Goal: Task Accomplishment & Management: Manage account settings

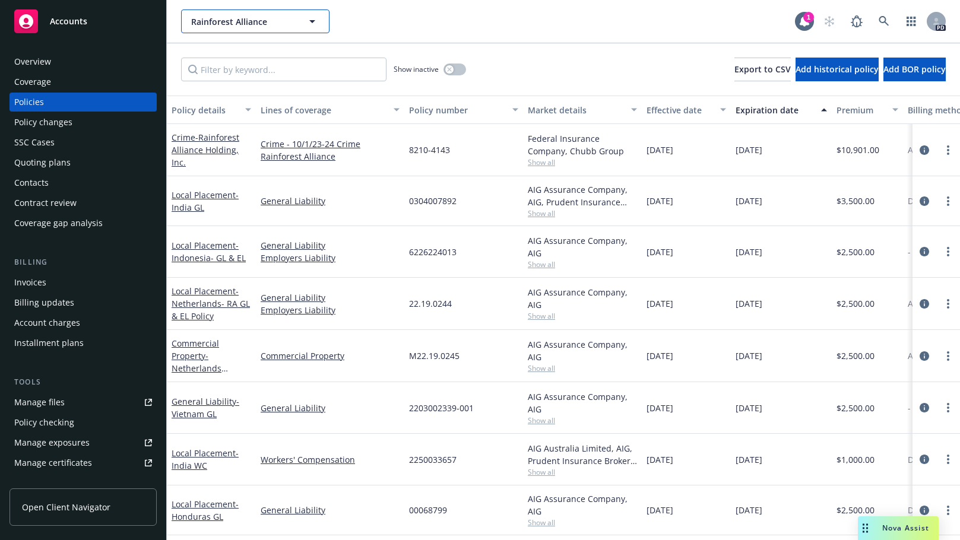
click at [312, 18] on icon "button" at bounding box center [312, 21] width 14 height 14
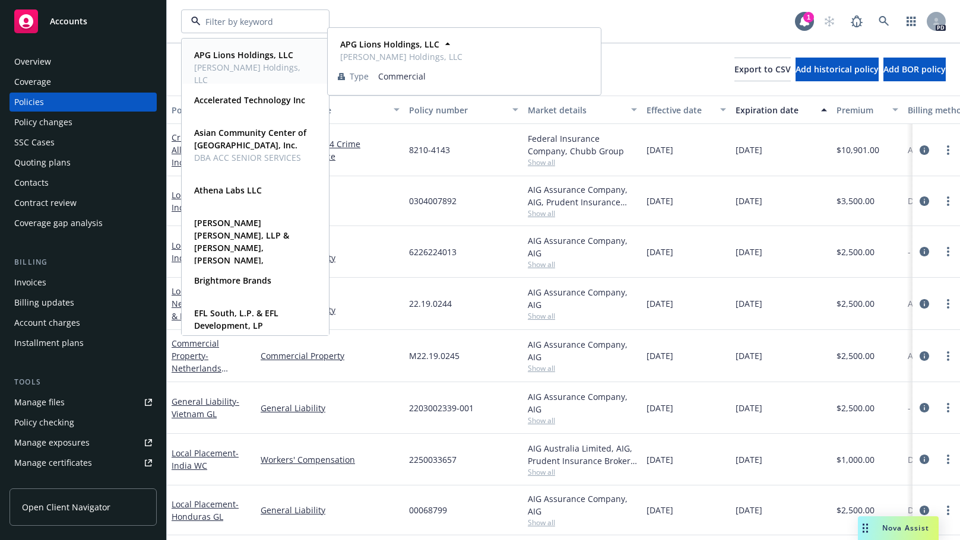
click at [325, 69] on body "Accounts Overview Coverage Policies Policy changes SSC Cases Quoting plans Cont…" at bounding box center [480, 270] width 960 height 540
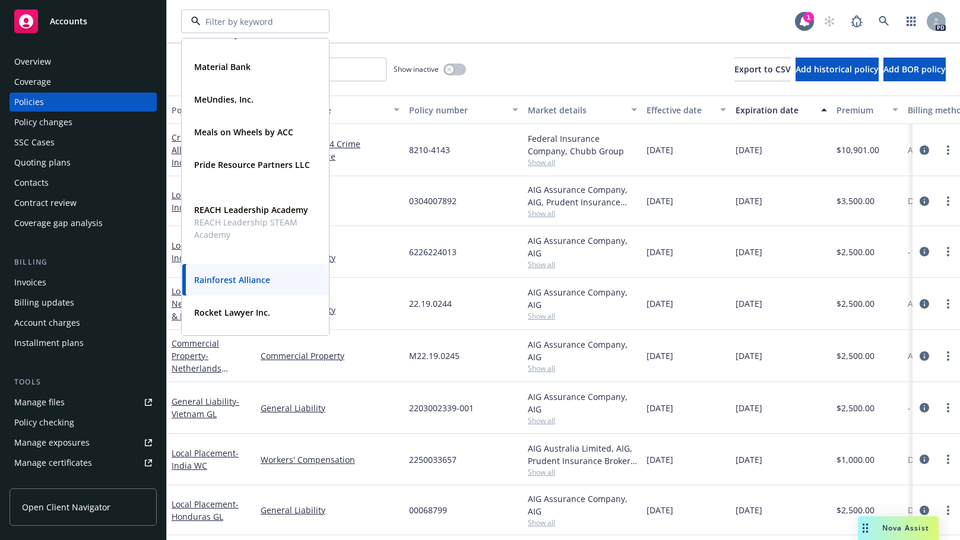
scroll to position [542, 0]
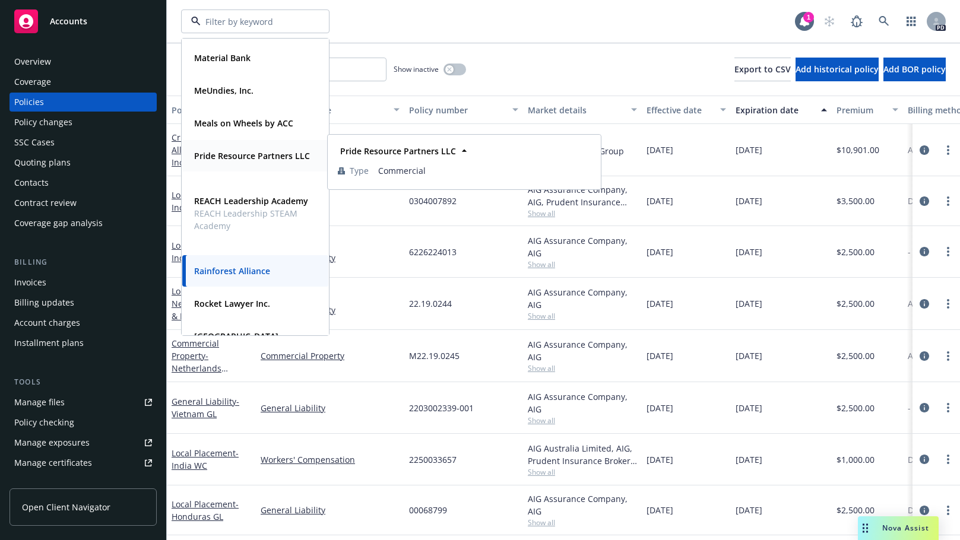
click at [205, 158] on strong "Pride Resource Partners LLC" at bounding box center [252, 155] width 116 height 11
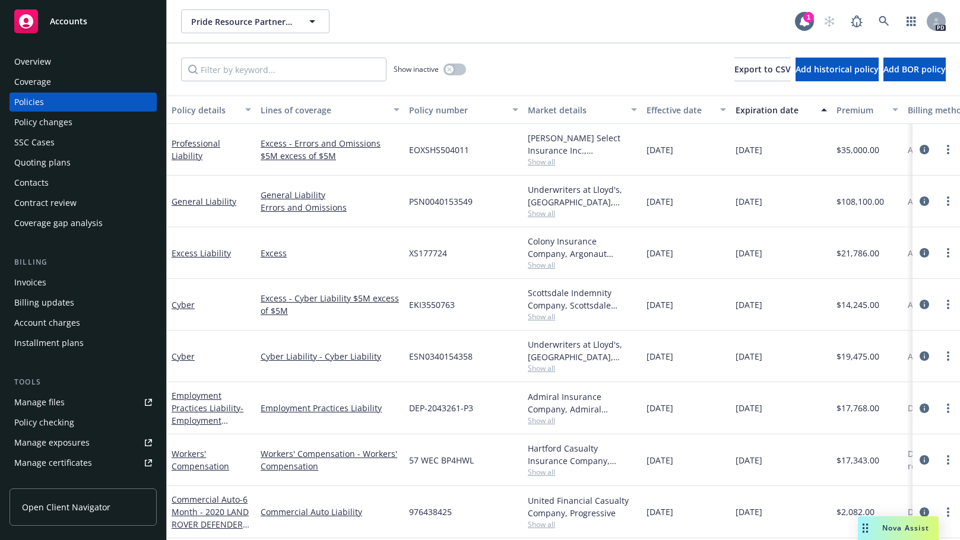
scroll to position [7, 0]
click at [31, 403] on div "Manage files" at bounding box center [39, 402] width 50 height 19
